Goal: Complete application form

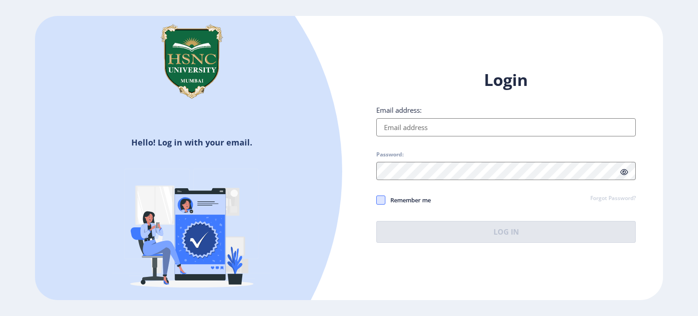
type input "[EMAIL_ADDRESS][DOMAIN_NAME]"
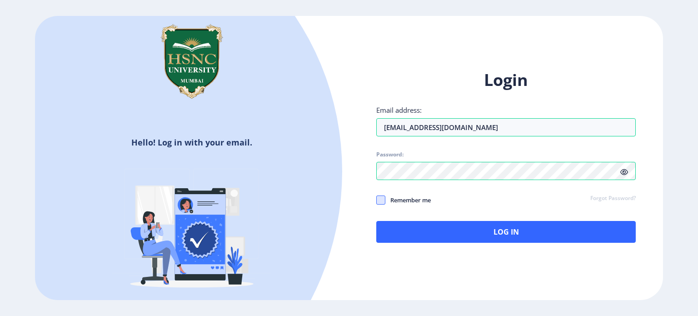
click at [381, 203] on span at bounding box center [380, 199] width 9 height 9
click at [376, 200] on input "Remember me" at bounding box center [376, 199] width 0 height 0
checkbox input "true"
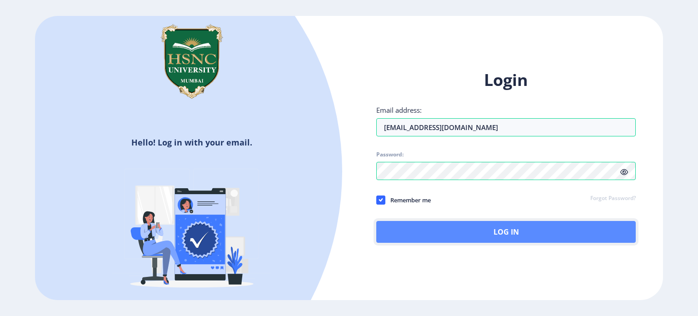
click at [412, 225] on button "Log In" at bounding box center [505, 232] width 259 height 22
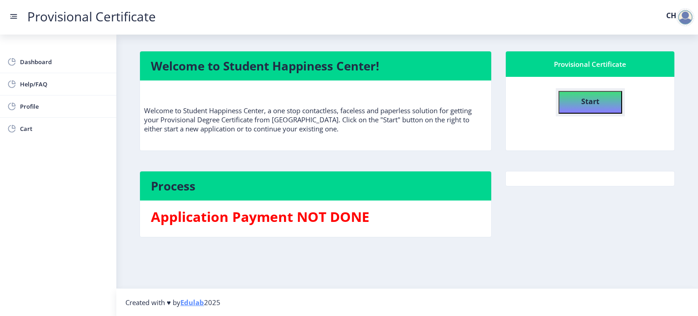
click at [562, 101] on button "Start" at bounding box center [590, 102] width 64 height 23
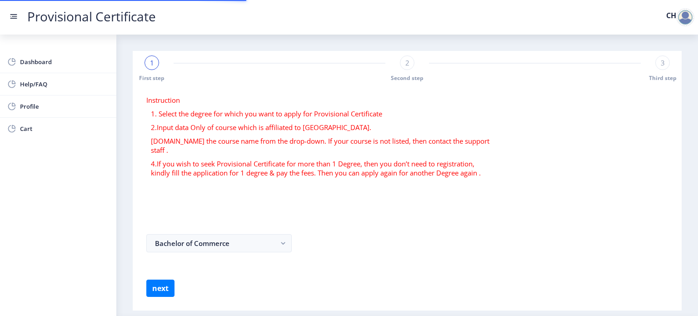
select select
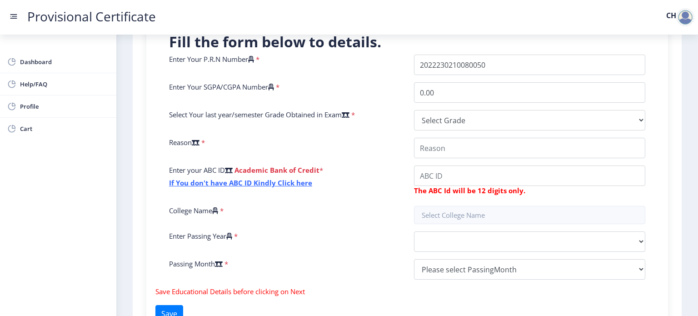
scroll to position [212, 0]
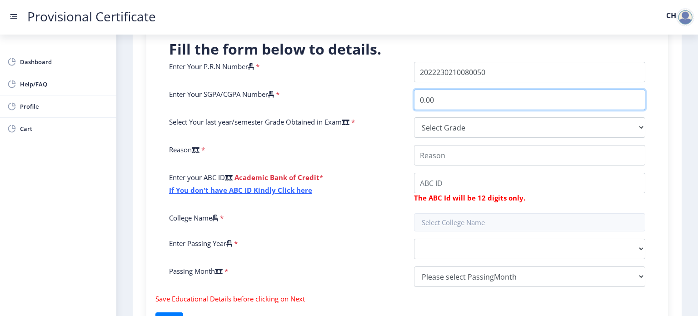
click at [455, 94] on input "0.00" at bounding box center [529, 99] width 231 height 20
type input "0"
type input "6.62"
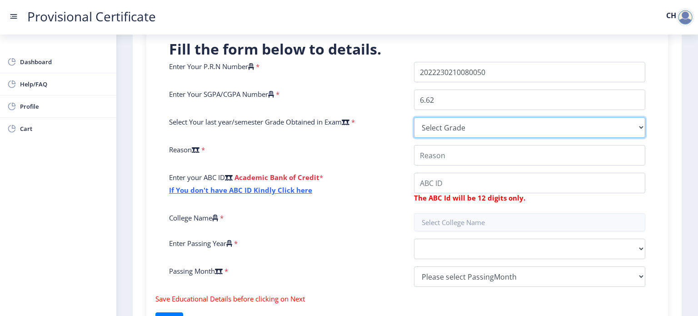
click at [447, 125] on select "Select Grade O A+ A B+ B C D F(Fail)" at bounding box center [529, 127] width 231 height 20
click at [469, 128] on select "Select Grade O A+ A B+ B C D F(Fail)" at bounding box center [529, 127] width 231 height 20
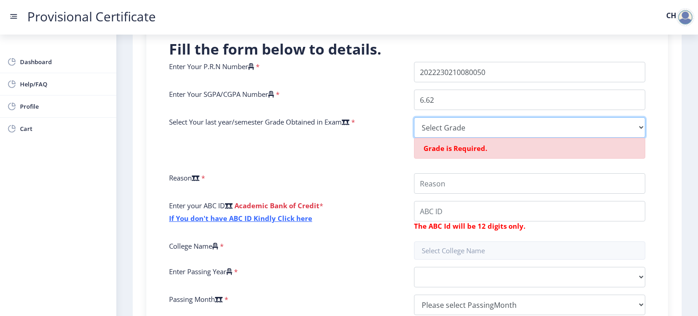
click at [441, 124] on select "Select Grade O A+ A B+ B C D F(Fail)" at bounding box center [529, 127] width 231 height 20
click at [512, 118] on select "Select Grade O A+ A B+ B C D F(Fail)" at bounding box center [529, 127] width 231 height 20
select select "B+"
click at [414, 117] on select "Select Grade O A+ A B+ B C D F(Fail)" at bounding box center [529, 127] width 231 height 20
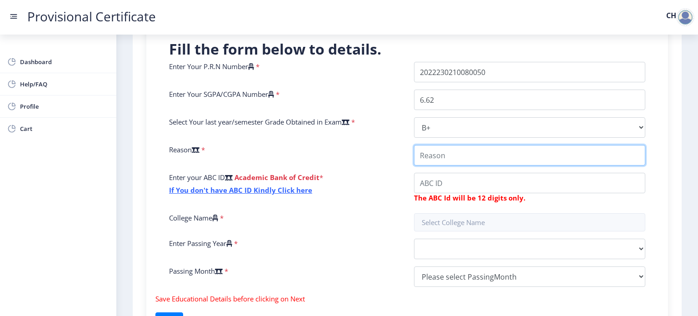
click at [460, 157] on input "College Name" at bounding box center [529, 155] width 231 height 20
type input "applying for college"
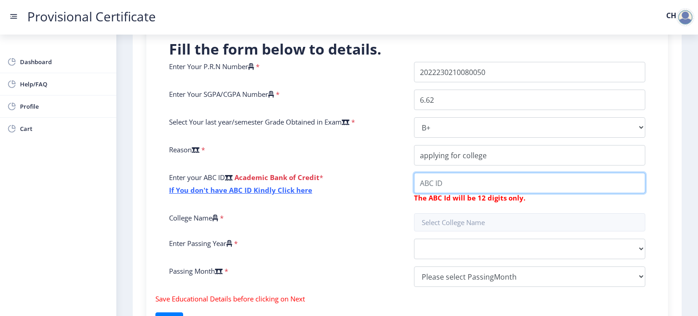
click at [449, 182] on input "College Name" at bounding box center [529, 183] width 231 height 20
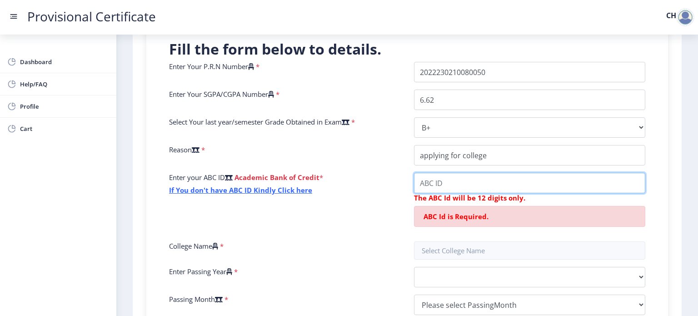
paste input "500333720086"
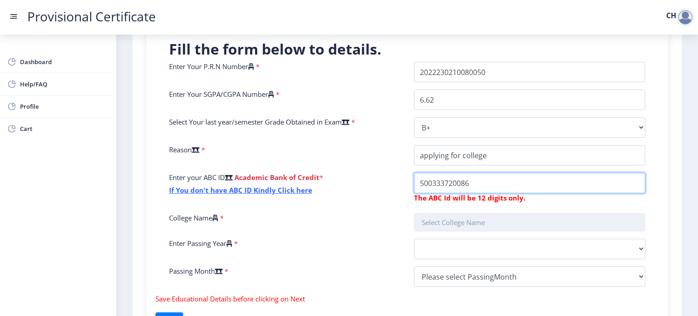
type input "500333720086"
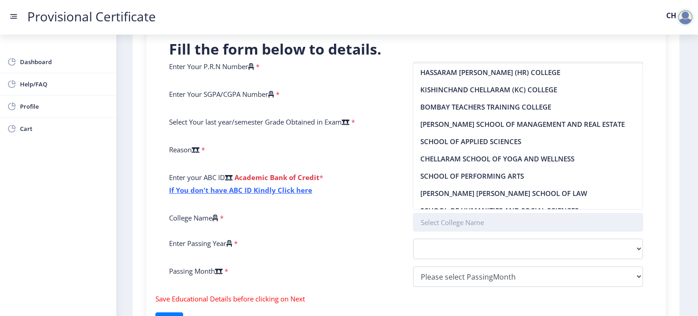
click at [465, 226] on input "text" at bounding box center [528, 222] width 230 height 18
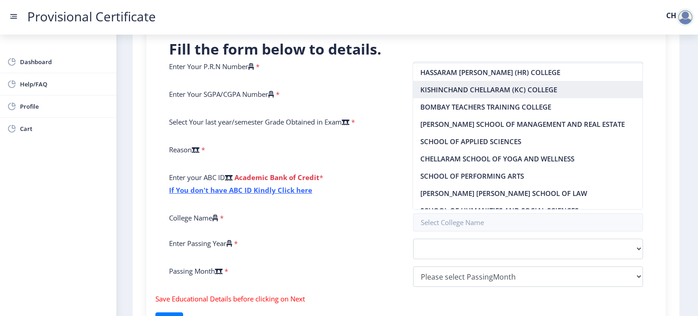
click at [484, 94] on nb-option "KISHINCHAND CHELLARAM (KC) COLLEGE" at bounding box center [527, 89] width 229 height 17
type input "KISHINCHAND CHELLARAM (KC) COLLEGE"
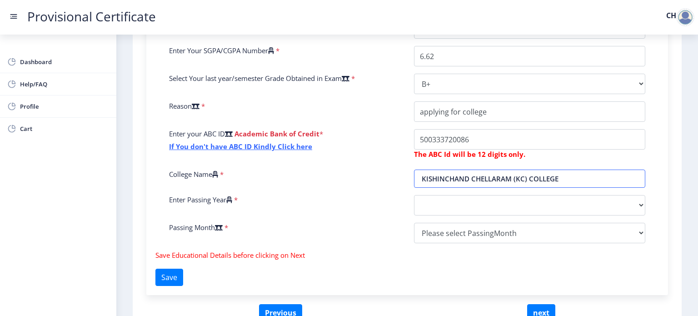
scroll to position [260, 0]
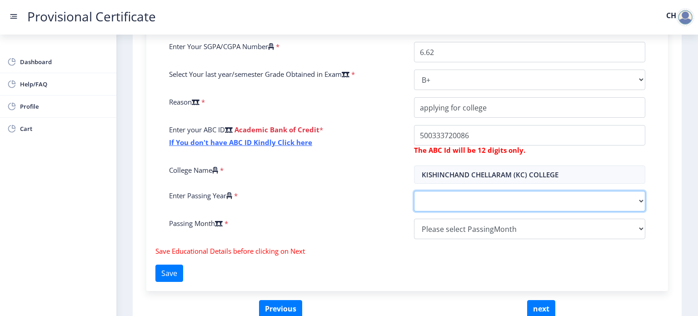
click at [437, 192] on select "2025 2024 2023 2022 2021 2020 2019 2018 2017 2016 2015 2014 2013 2012 2011 2010…" at bounding box center [529, 201] width 231 height 20
select select "2025"
click at [414, 191] on select "2025 2024 2023 2022 2021 2020 2019 2018 2017 2016 2015 2014 2013 2012 2011 2010…" at bounding box center [529, 201] width 231 height 20
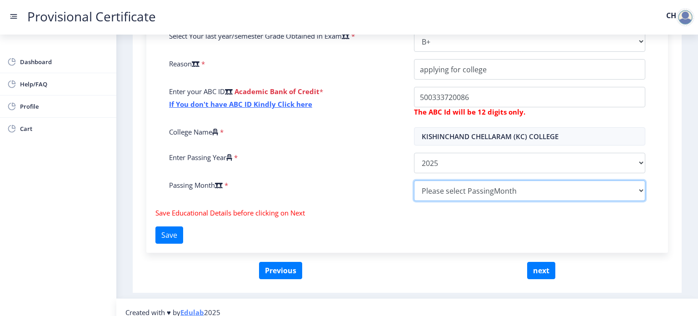
click at [431, 185] on select "Please select PassingMonth (01) January (02) February (03) March (04) April (05…" at bounding box center [529, 190] width 231 height 20
select select "May"
click at [414, 180] on select "Please select PassingMonth (01) January (02) February (03) March (04) April (05…" at bounding box center [529, 190] width 231 height 20
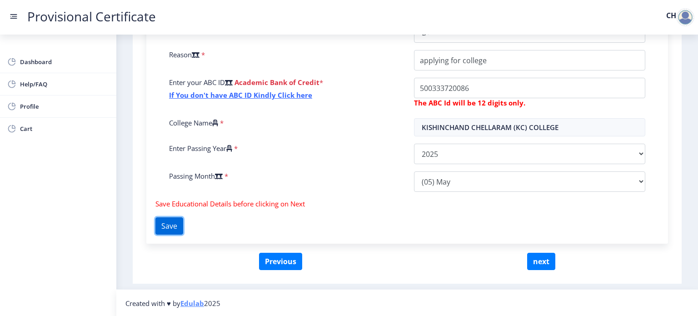
click at [178, 230] on button "Save" at bounding box center [169, 225] width 28 height 17
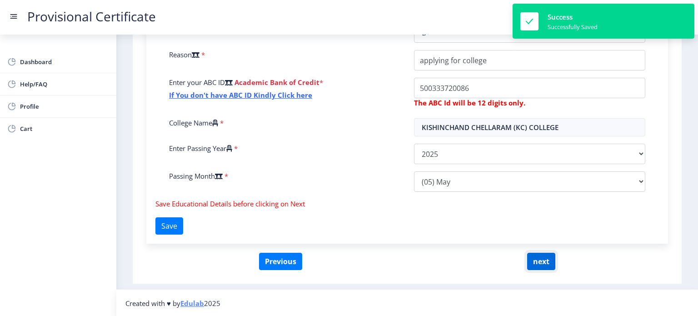
click at [540, 260] on button "next" at bounding box center [541, 260] width 28 height 17
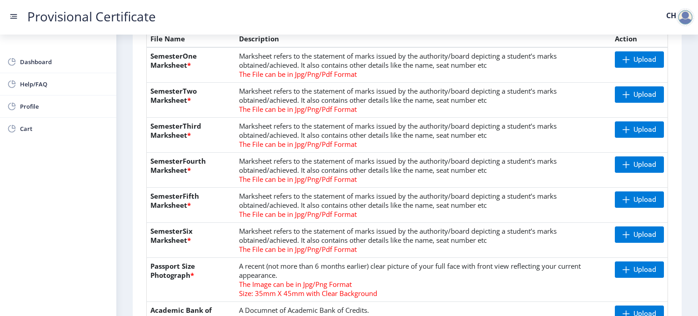
scroll to position [182, 0]
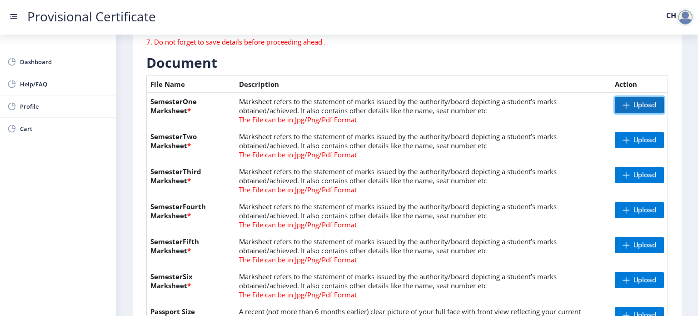
click at [637, 103] on span "Upload" at bounding box center [644, 104] width 23 height 9
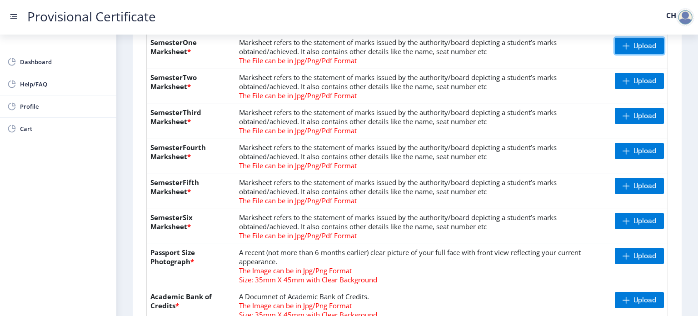
scroll to position [227, 0]
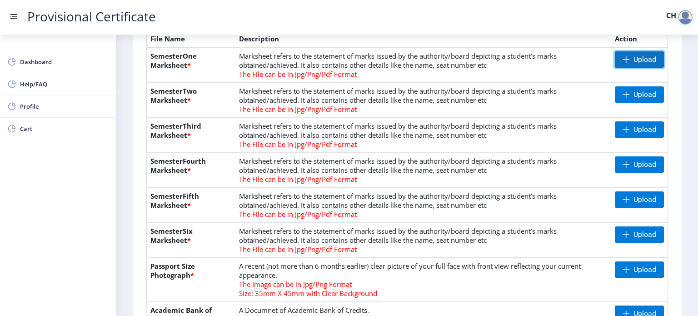
click at [625, 60] on span at bounding box center [625, 59] width 7 height 7
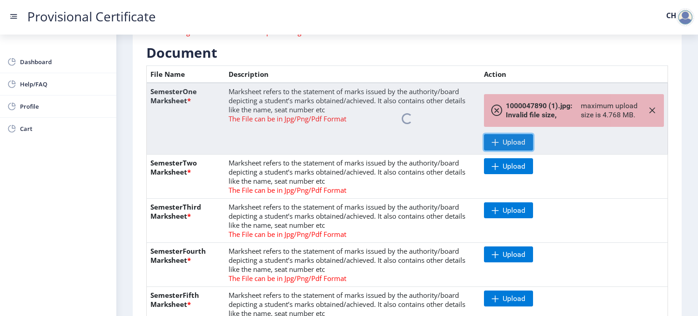
scroll to position [182, 0]
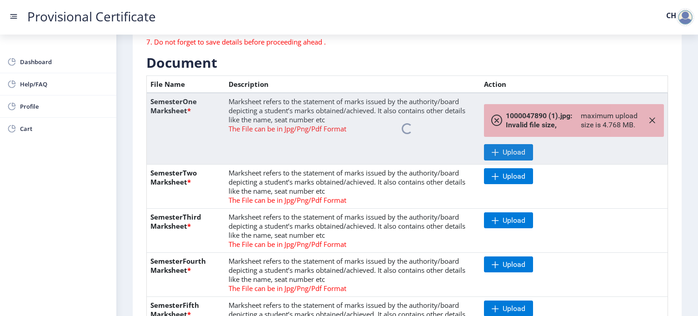
drag, startPoint x: 650, startPoint y: 114, endPoint x: 648, endPoint y: 119, distance: 5.5
click at [648, 119] on nb-spinner at bounding box center [407, 128] width 521 height 71
click at [649, 121] on nb-spinner at bounding box center [407, 128] width 521 height 71
drag, startPoint x: 500, startPoint y: 117, endPoint x: 492, endPoint y: 119, distance: 8.8
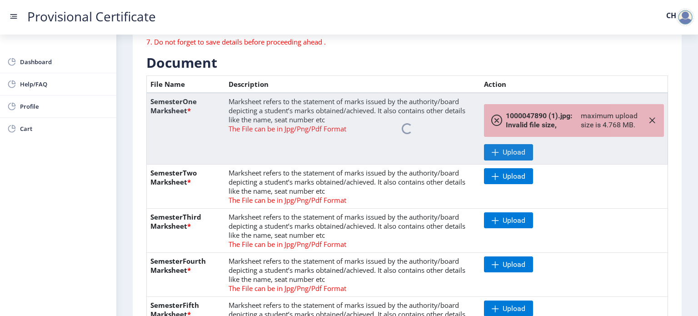
click at [498, 118] on nb-spinner at bounding box center [407, 128] width 521 height 71
click at [492, 119] on nb-spinner at bounding box center [407, 128] width 521 height 71
click at [500, 148] on nb-spinner at bounding box center [407, 128] width 521 height 71
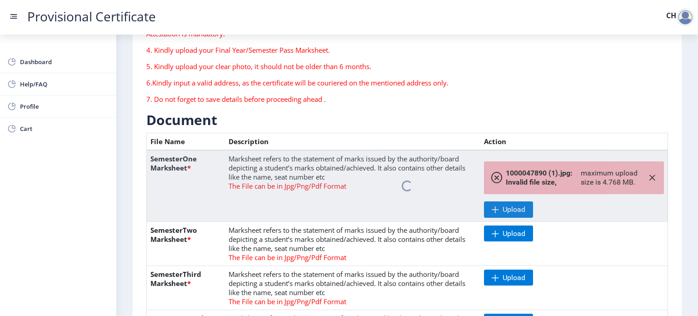
scroll to position [136, 0]
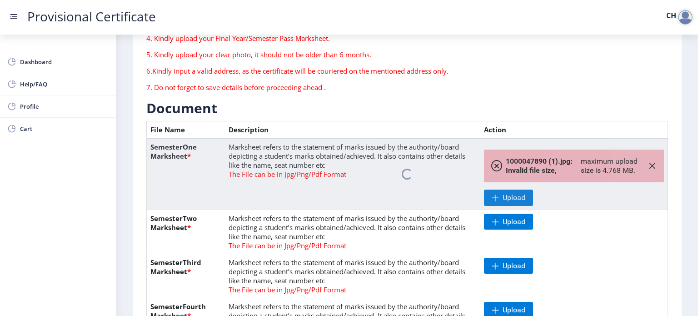
click at [490, 163] on nb-spinner at bounding box center [407, 173] width 521 height 71
click at [649, 164] on nb-spinner at bounding box center [407, 173] width 521 height 71
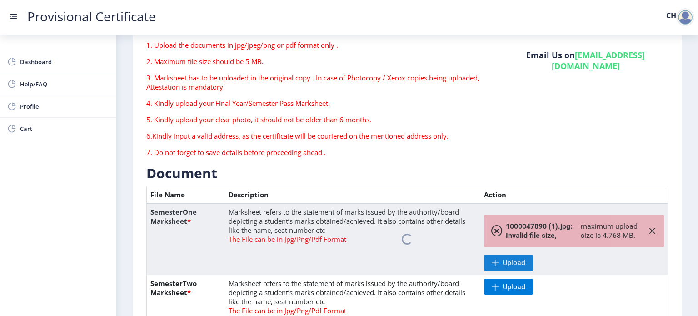
scroll to position [45, 0]
